Goal: Task Accomplishment & Management: Use online tool/utility

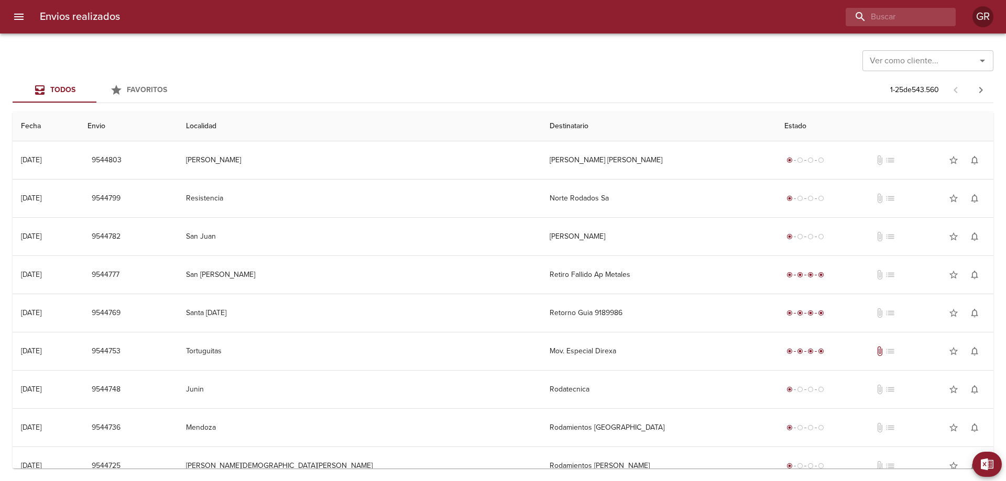
click at [26, 15] on button "menu" at bounding box center [18, 16] width 25 height 25
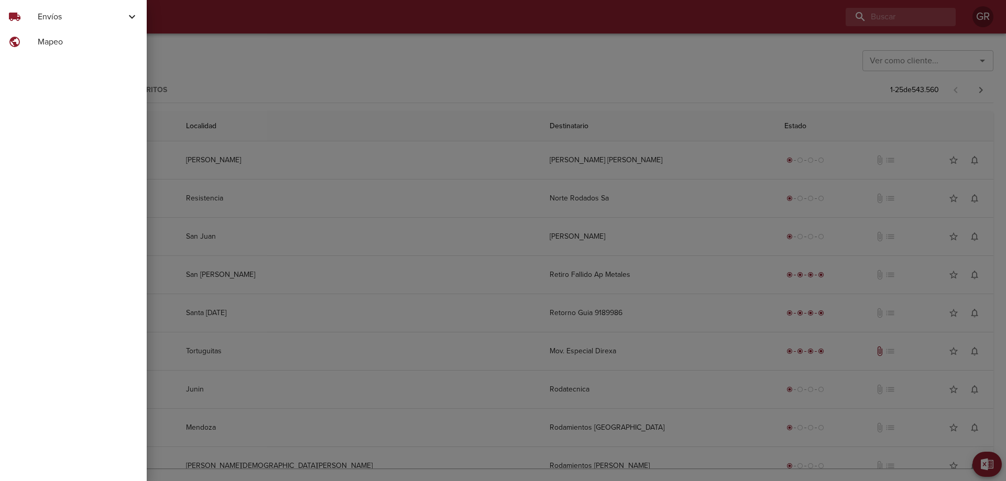
click at [61, 16] on span "Envíos" at bounding box center [82, 16] width 88 height 13
click at [513, 226] on div at bounding box center [503, 240] width 1006 height 481
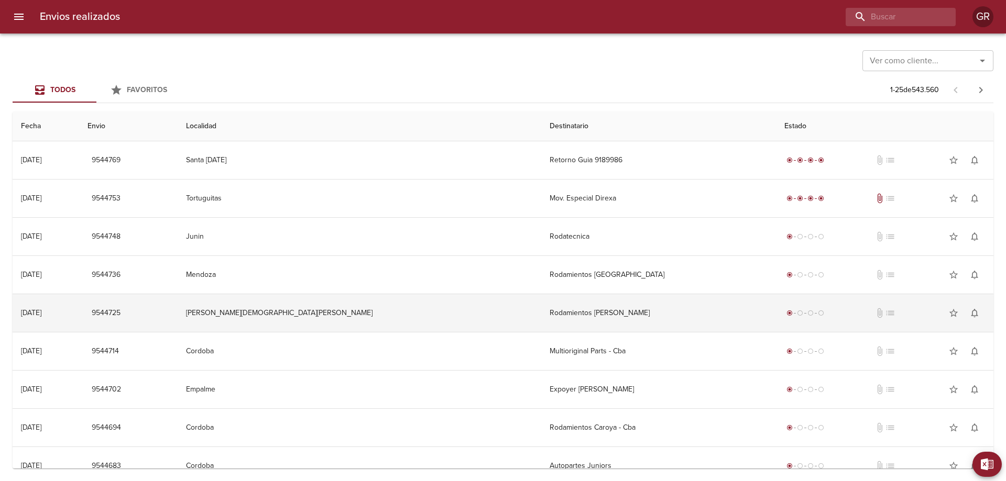
scroll to position [105, 0]
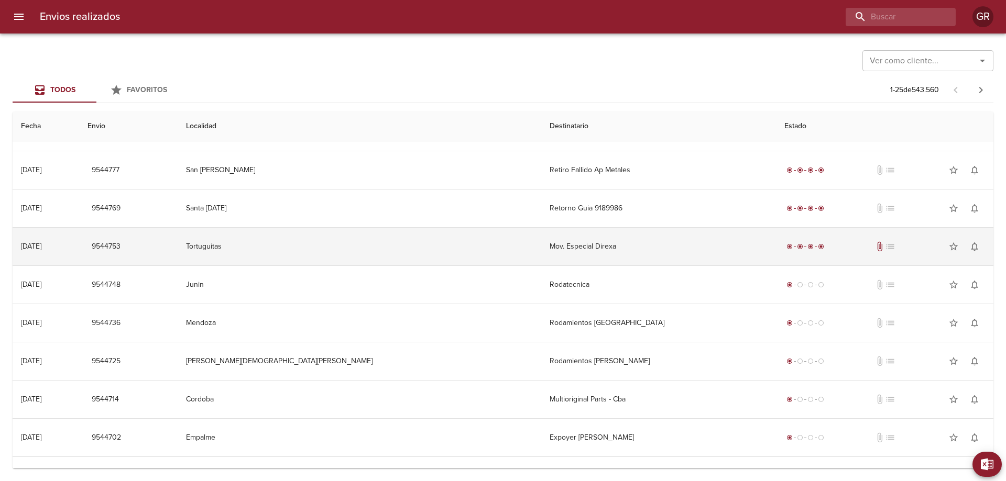
click at [541, 244] on td "Mov. Especial Direxa" at bounding box center [658, 247] width 235 height 38
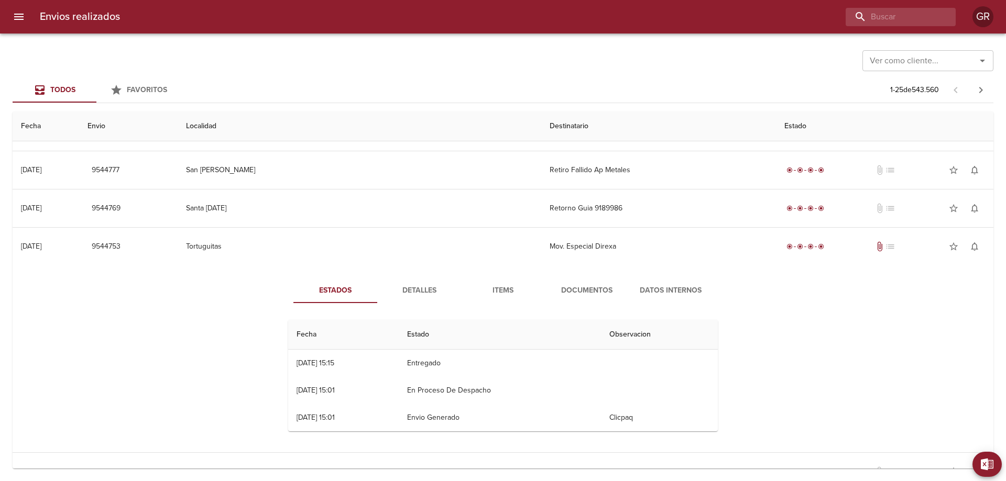
click at [984, 65] on icon "Abrir" at bounding box center [982, 60] width 13 height 13
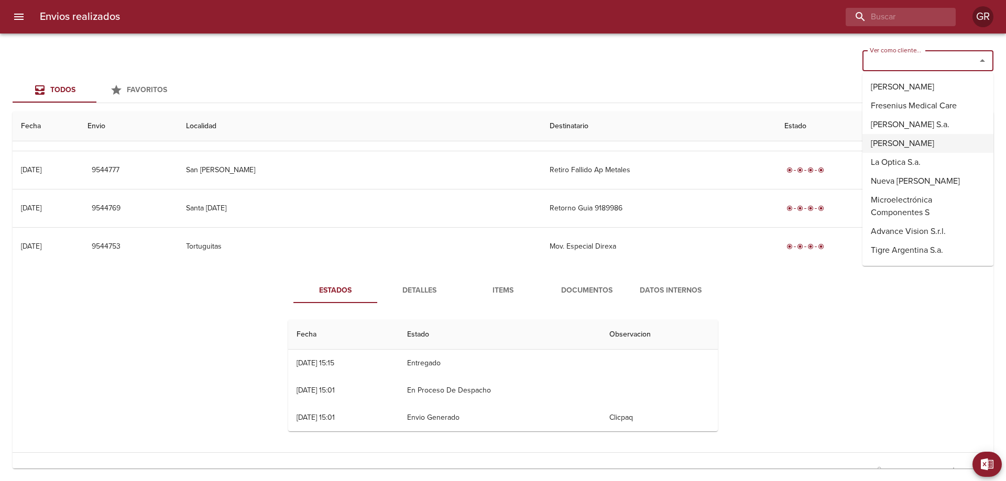
click at [767, 78] on div "Todos Favoritos 1 - 25 de 543.560" at bounding box center [503, 90] width 981 height 25
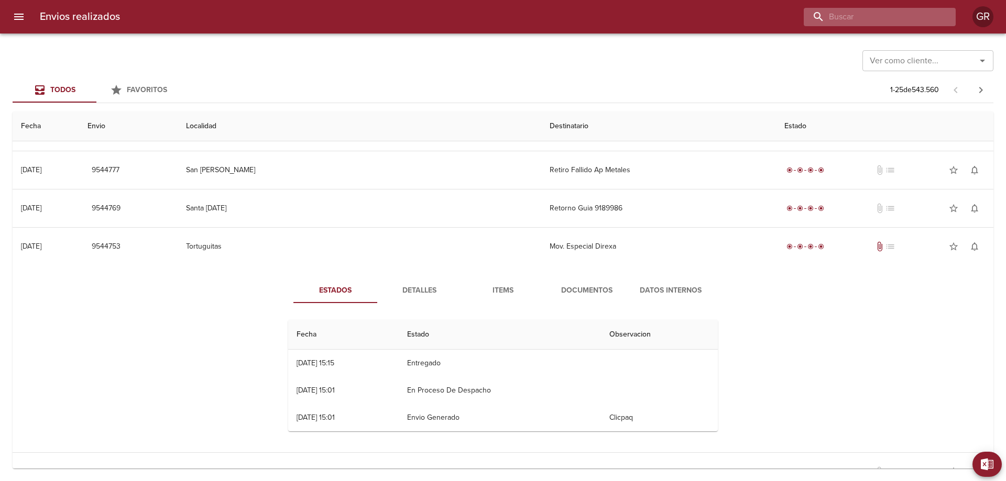
drag, startPoint x: 923, startPoint y: 20, endPoint x: 870, endPoint y: 16, distance: 53.1
click at [870, 16] on input "buscar" at bounding box center [871, 17] width 134 height 18
click at [597, 294] on span "Documentos" at bounding box center [586, 290] width 71 height 13
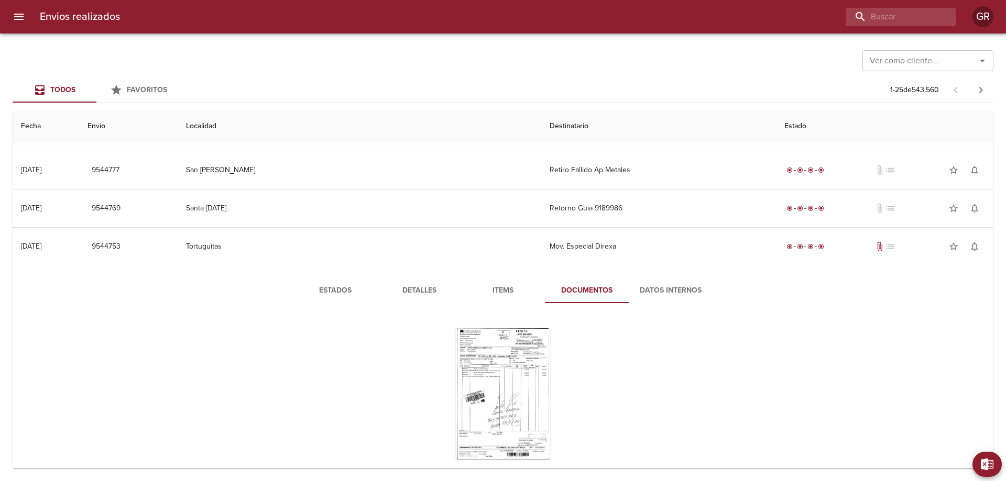
scroll to position [157, 0]
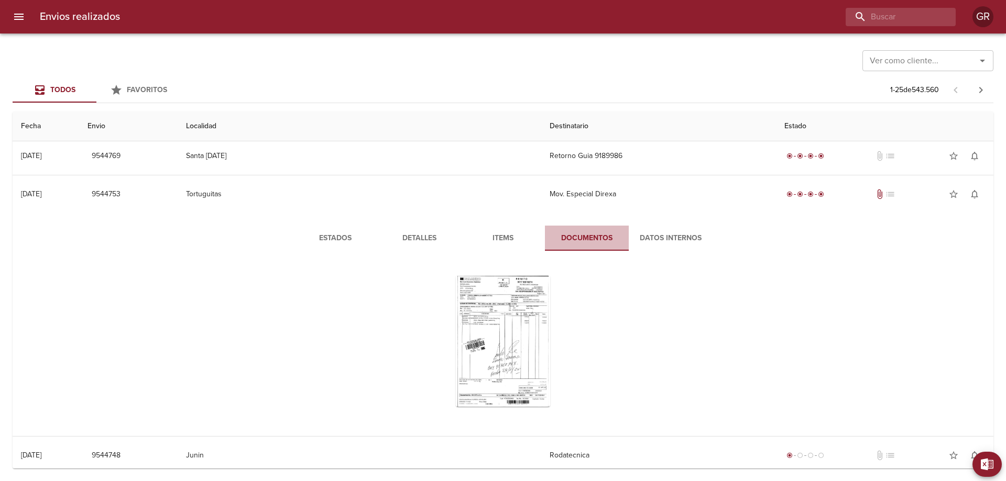
click at [591, 246] on button "Documentos" at bounding box center [587, 238] width 84 height 25
click at [521, 303] on div "Tabla de envíos del cliente" at bounding box center [503, 341] width 94 height 131
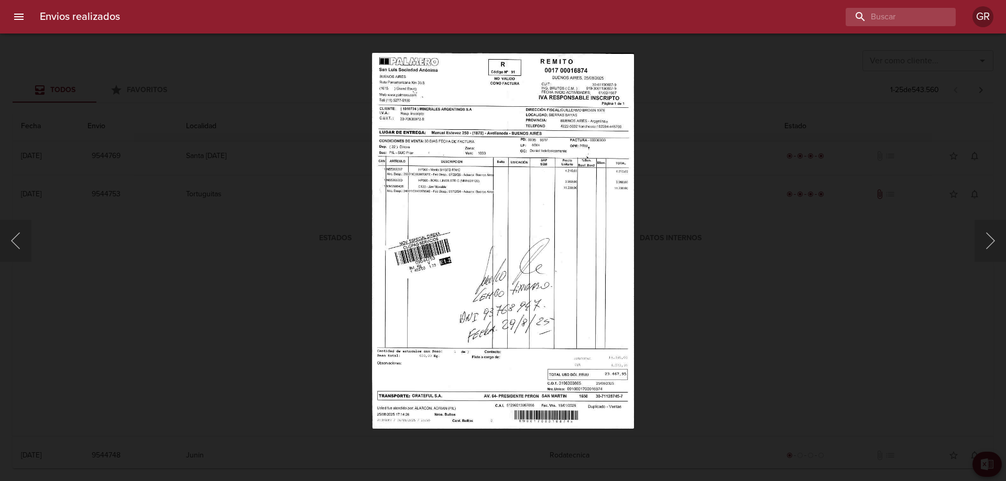
click at [682, 281] on div "Lightbox" at bounding box center [503, 240] width 1006 height 481
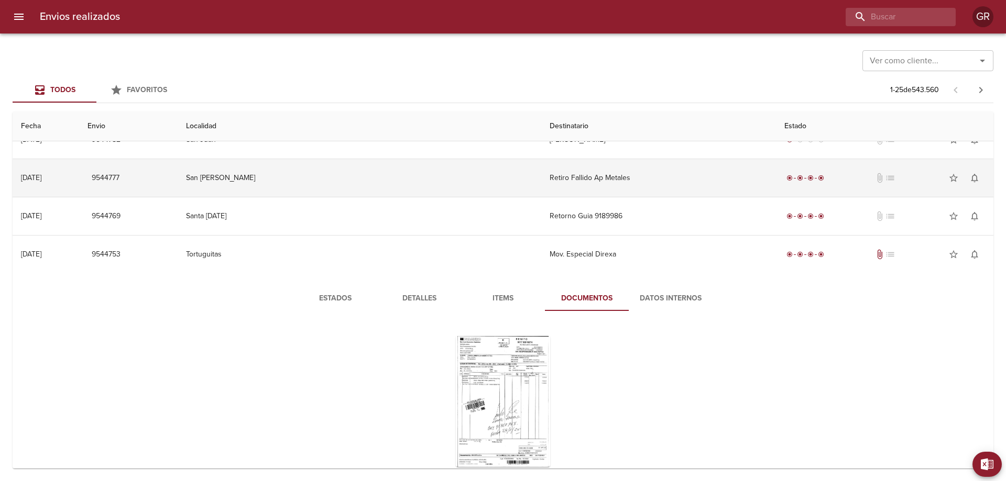
scroll to position [0, 0]
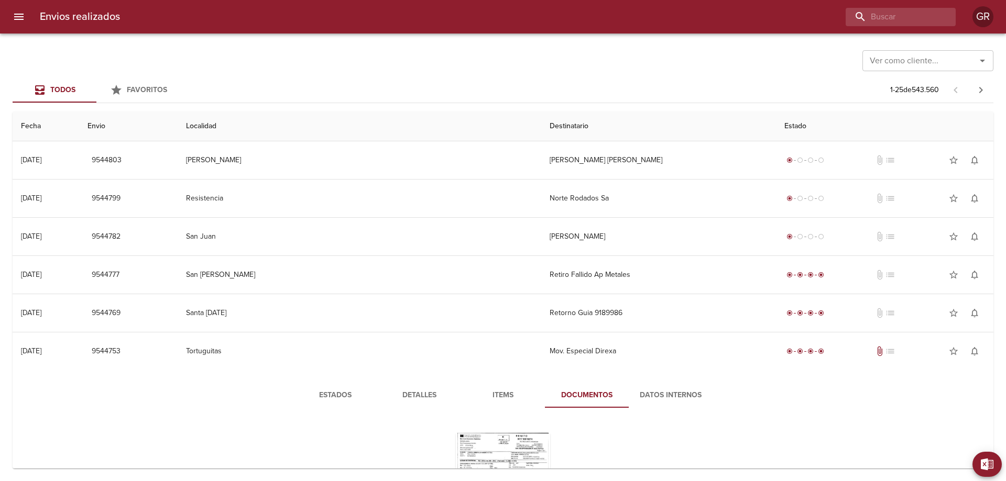
click at [17, 11] on icon "menu" at bounding box center [19, 16] width 13 height 13
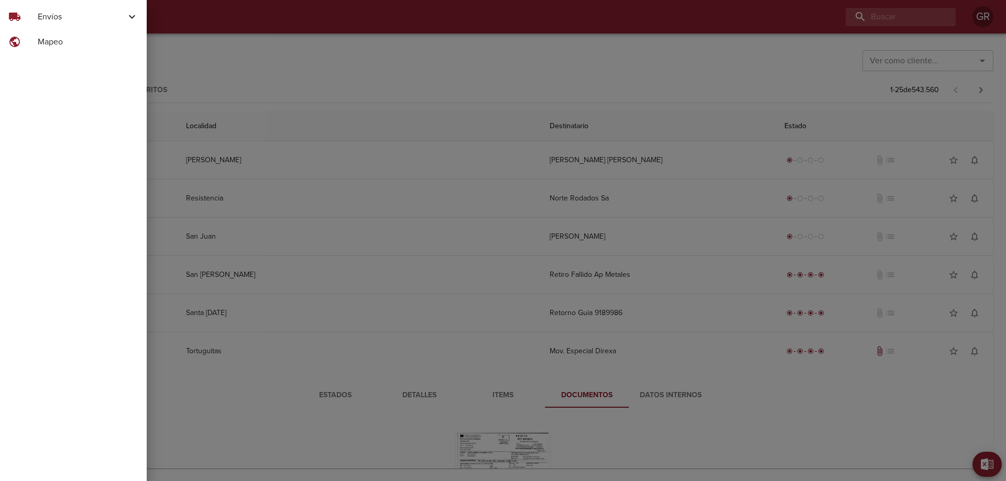
drag, startPoint x: 177, startPoint y: 25, endPoint x: 108, endPoint y: 25, distance: 68.1
click at [166, 25] on div at bounding box center [503, 240] width 1006 height 481
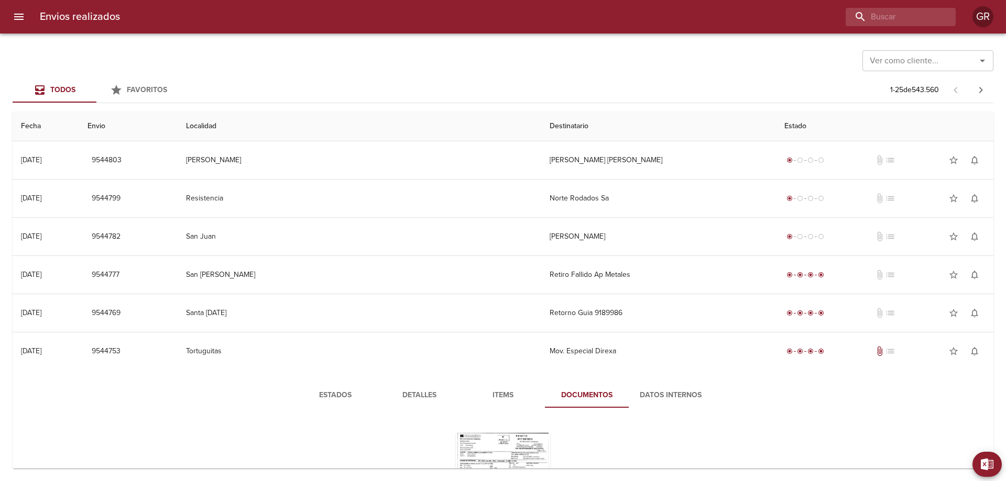
click at [16, 15] on icon "menu" at bounding box center [18, 17] width 9 height 6
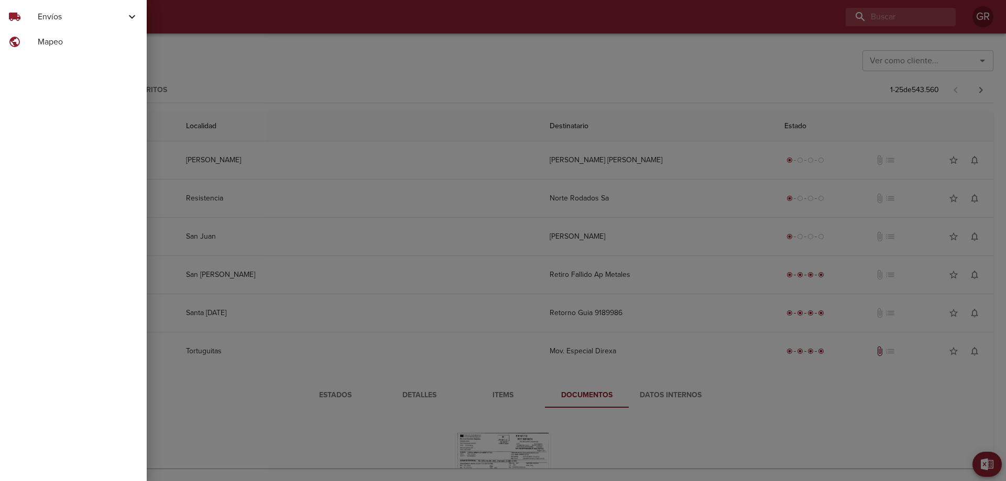
click at [43, 17] on span "Envíos" at bounding box center [82, 16] width 88 height 13
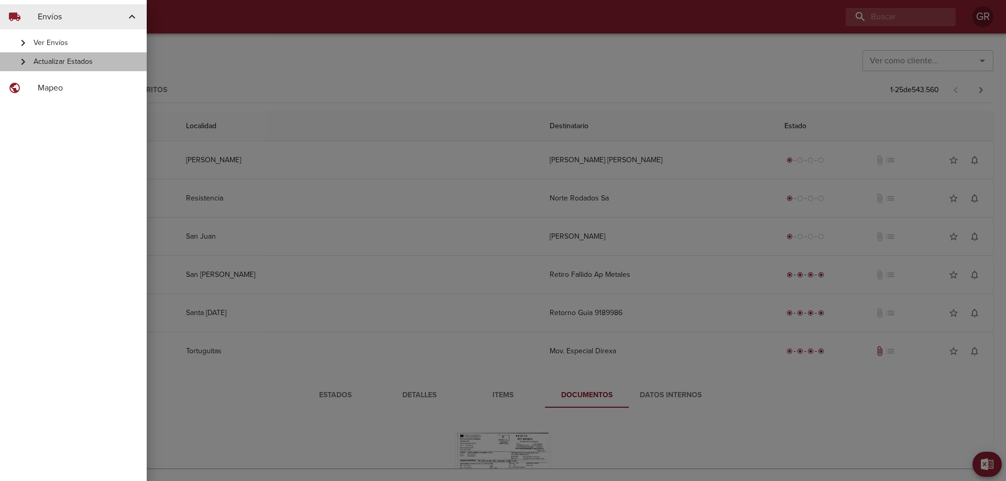
click at [68, 61] on span "Actualizar Estados" at bounding box center [86, 62] width 105 height 10
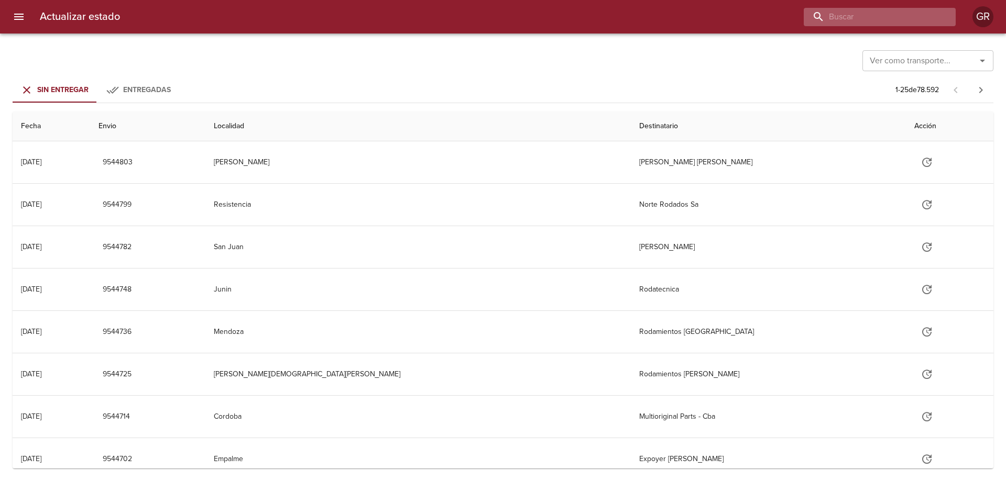
click at [885, 24] on input "buscar" at bounding box center [871, 17] width 134 height 18
type input "9364149"
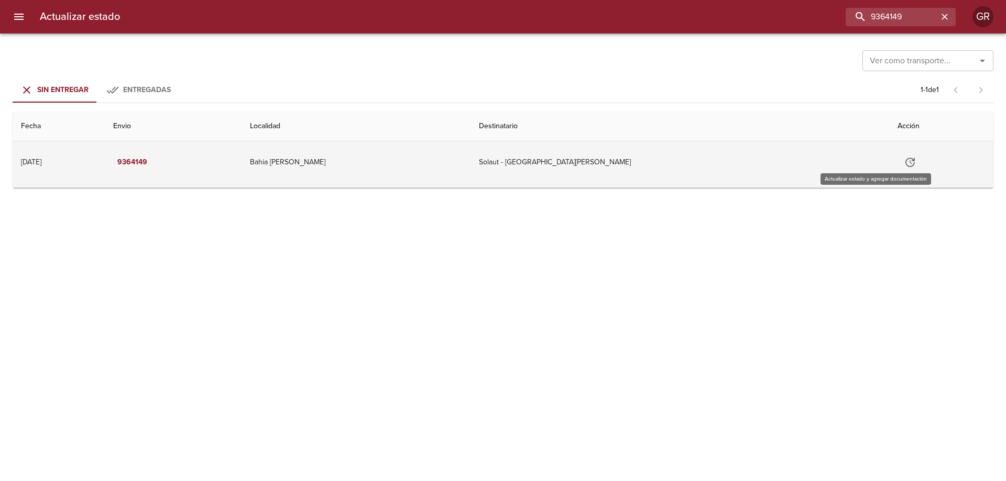
click at [905, 162] on icon "Tabla de envíos del cliente" at bounding box center [909, 162] width 9 height 9
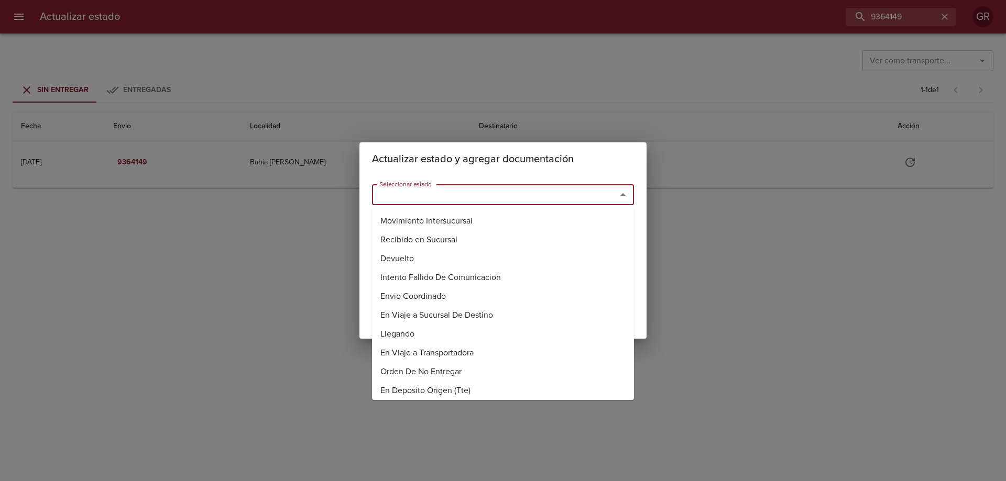
click at [519, 188] on input "Seleccionar estado" at bounding box center [487, 195] width 225 height 15
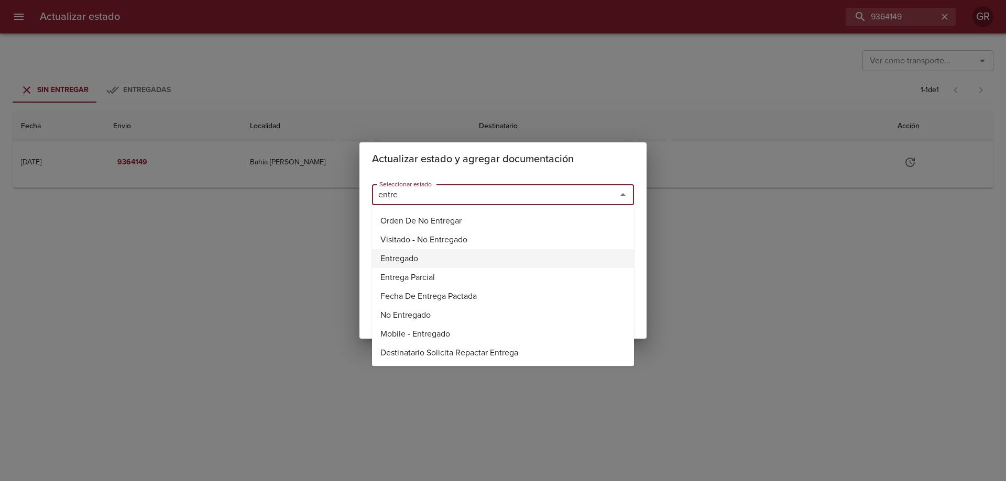
click at [501, 257] on li "Entregado" at bounding box center [503, 258] width 262 height 19
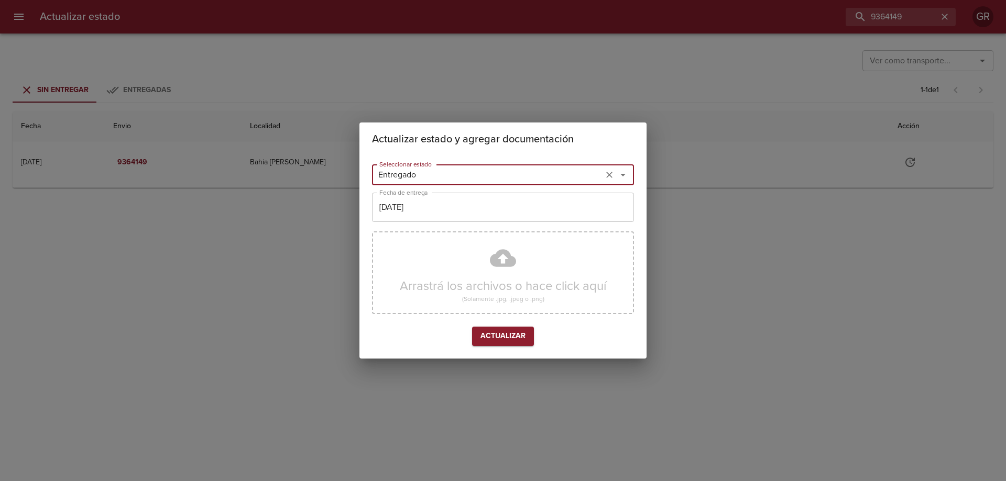
type input "Entregado"
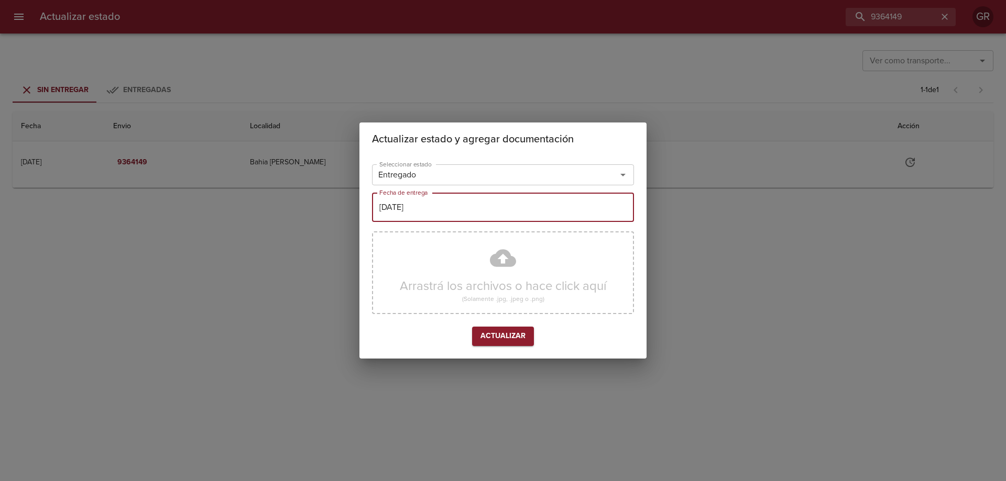
drag, startPoint x: 387, startPoint y: 207, endPoint x: 372, endPoint y: 205, distance: 14.9
click at [372, 205] on input "[DATE]" at bounding box center [503, 207] width 262 height 29
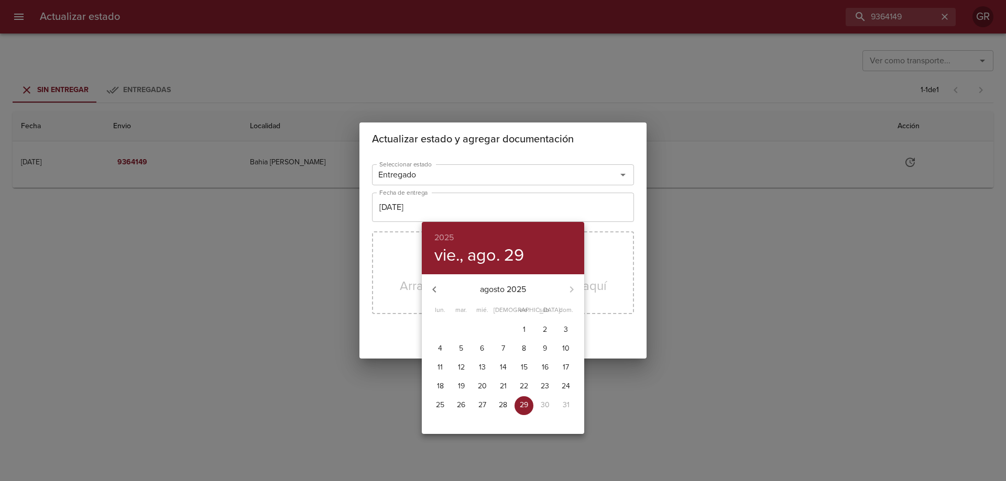
click at [741, 315] on div at bounding box center [503, 240] width 1006 height 481
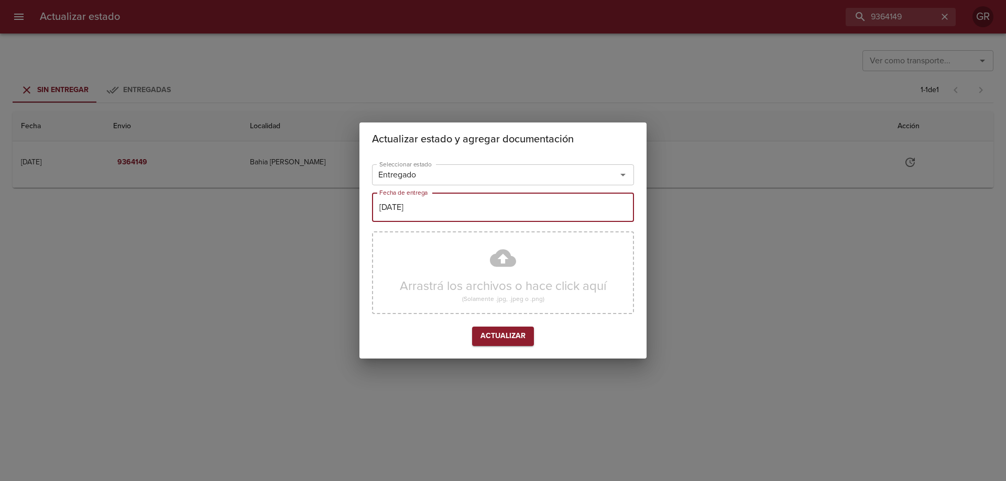
click at [711, 181] on div "Actualizar estado y agregar documentación Seleccionar estado Entregado Seleccio…" at bounding box center [503, 240] width 1006 height 481
